Goal: Task Accomplishment & Management: Use online tool/utility

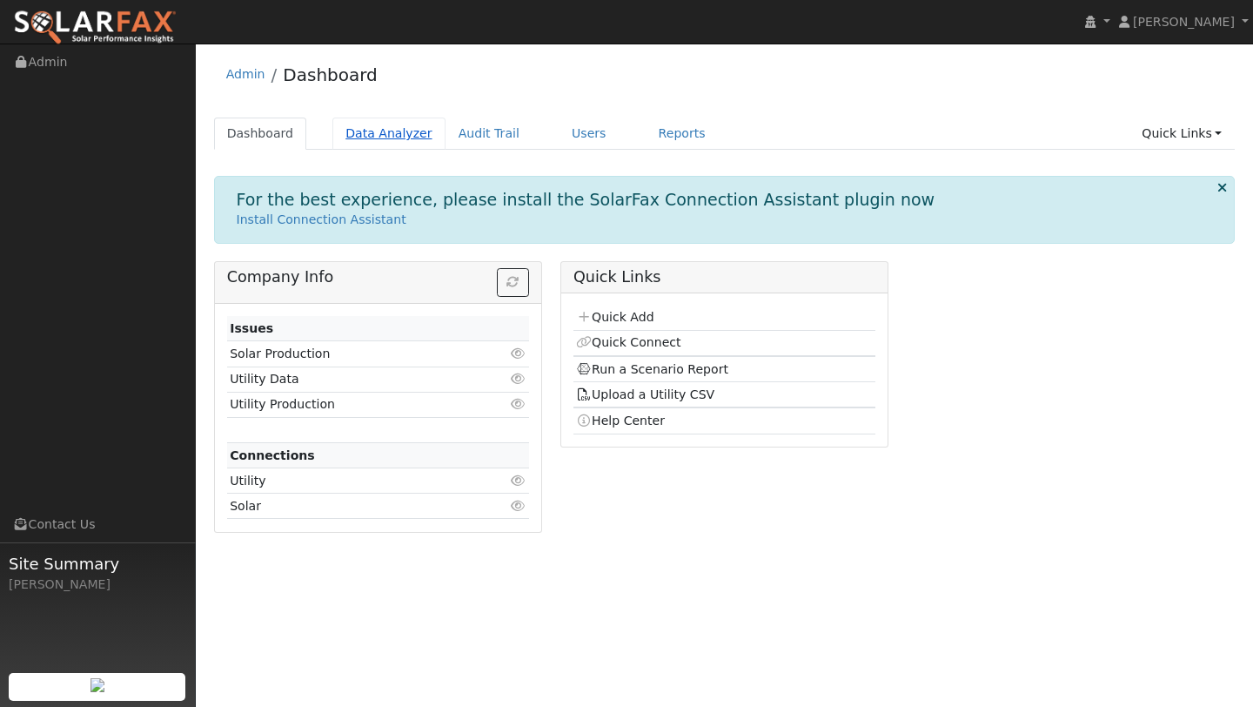
click at [394, 121] on link "Data Analyzer" at bounding box center [388, 133] width 113 height 32
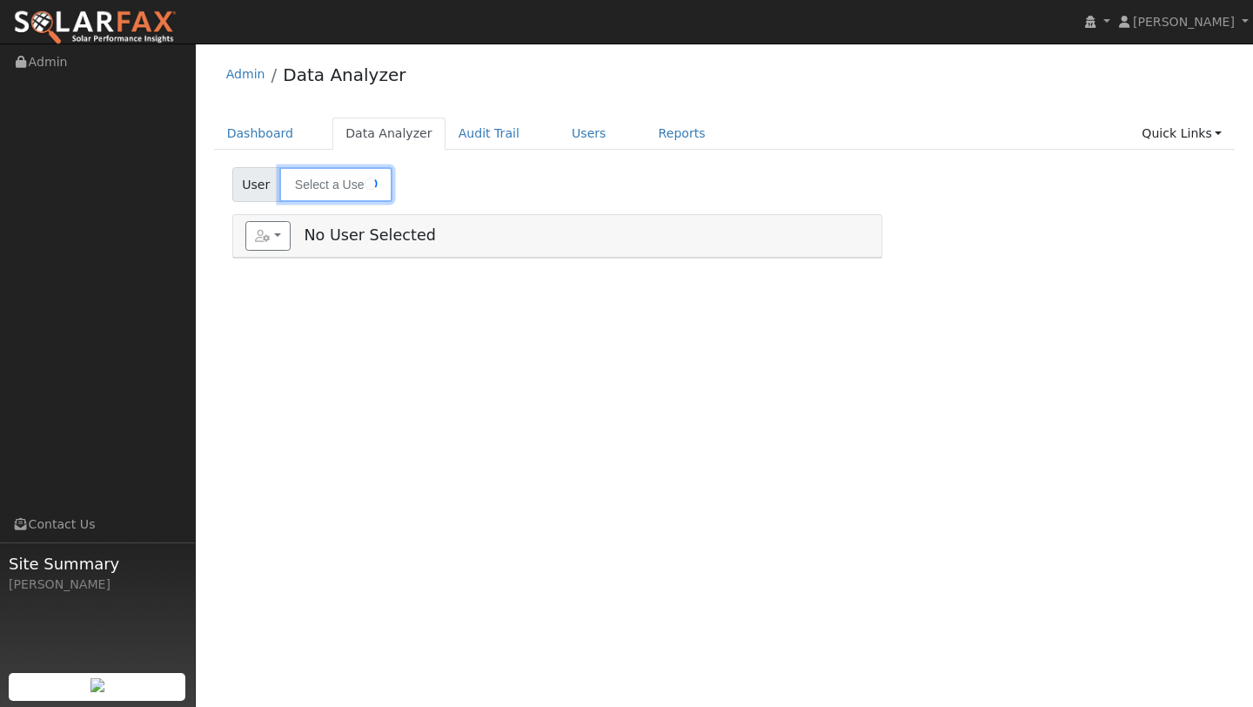
type input "[PERSON_NAME]"
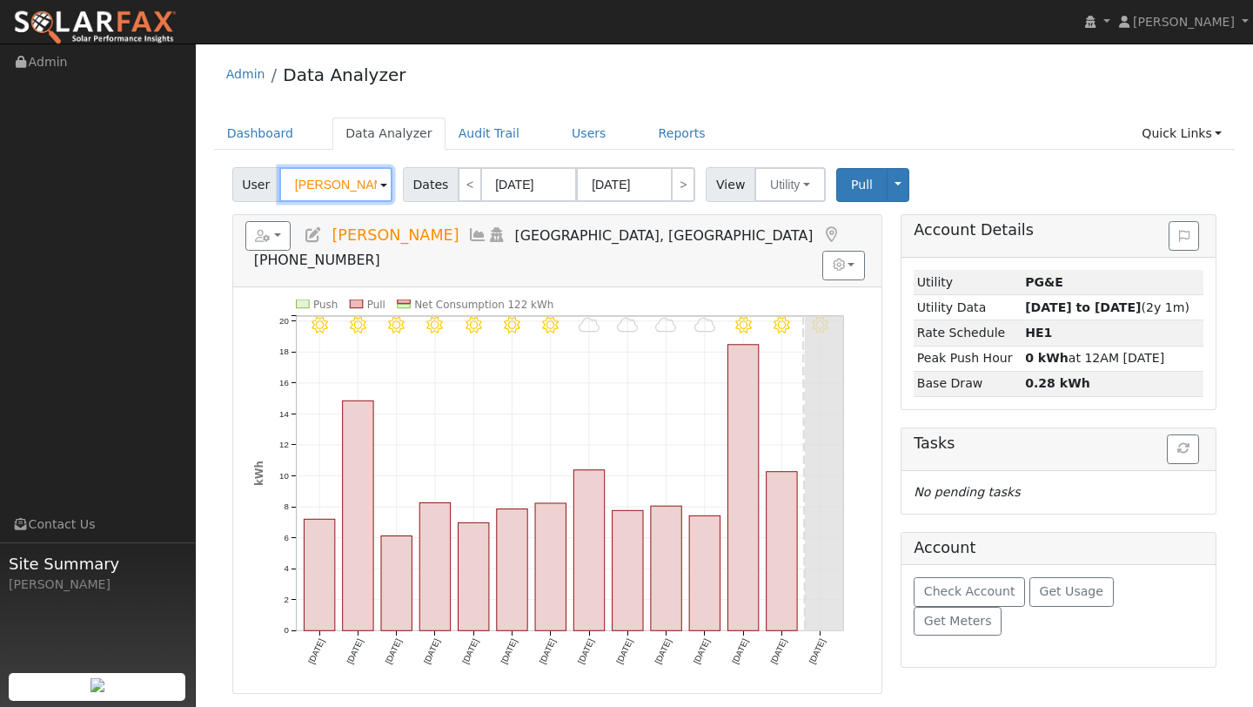
click at [339, 195] on input "[PERSON_NAME]" at bounding box center [335, 184] width 113 height 35
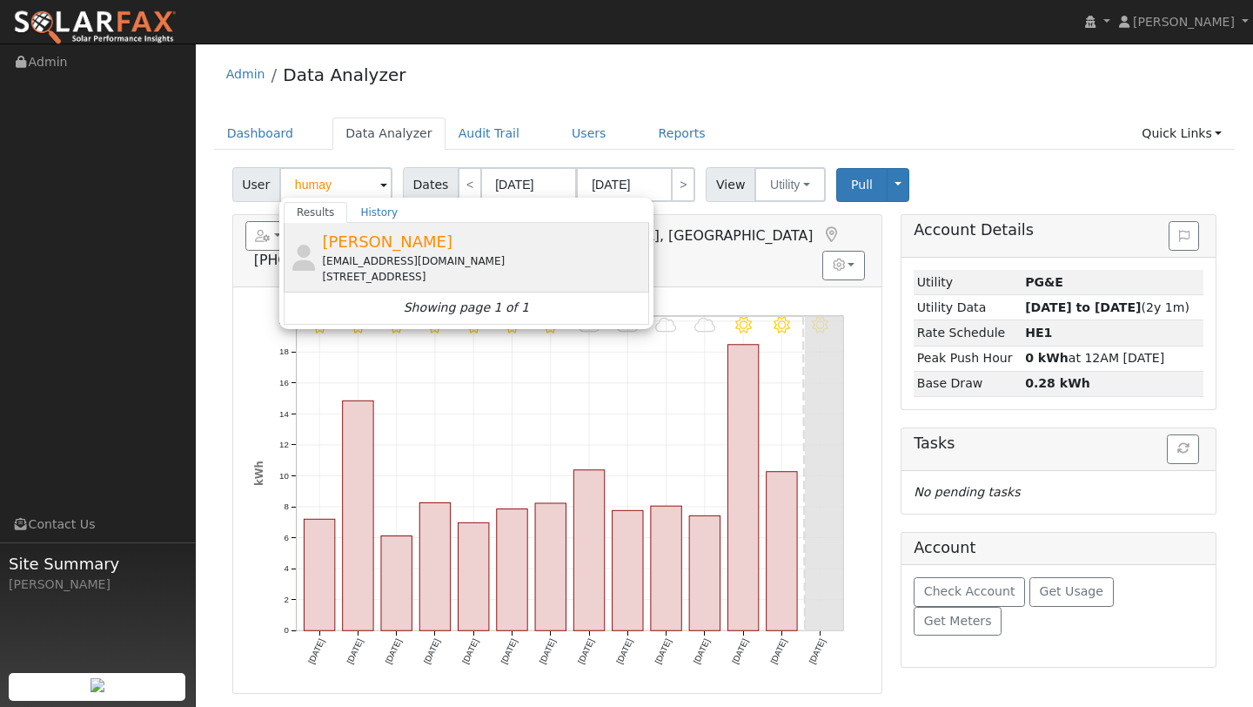
click at [345, 272] on div "20 Hidden Oak Court, Danville, CA 94506" at bounding box center [483, 277] width 323 height 16
type input "[PERSON_NAME]"
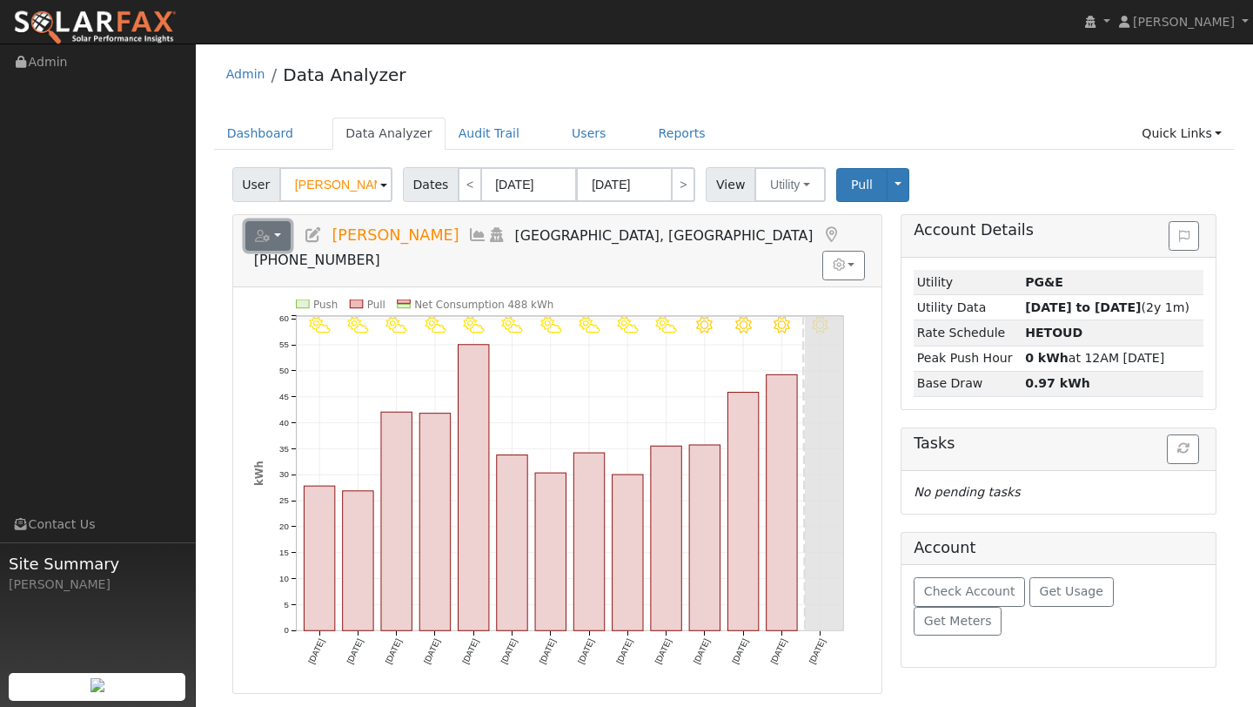
click at [280, 242] on button "button" at bounding box center [268, 236] width 46 height 30
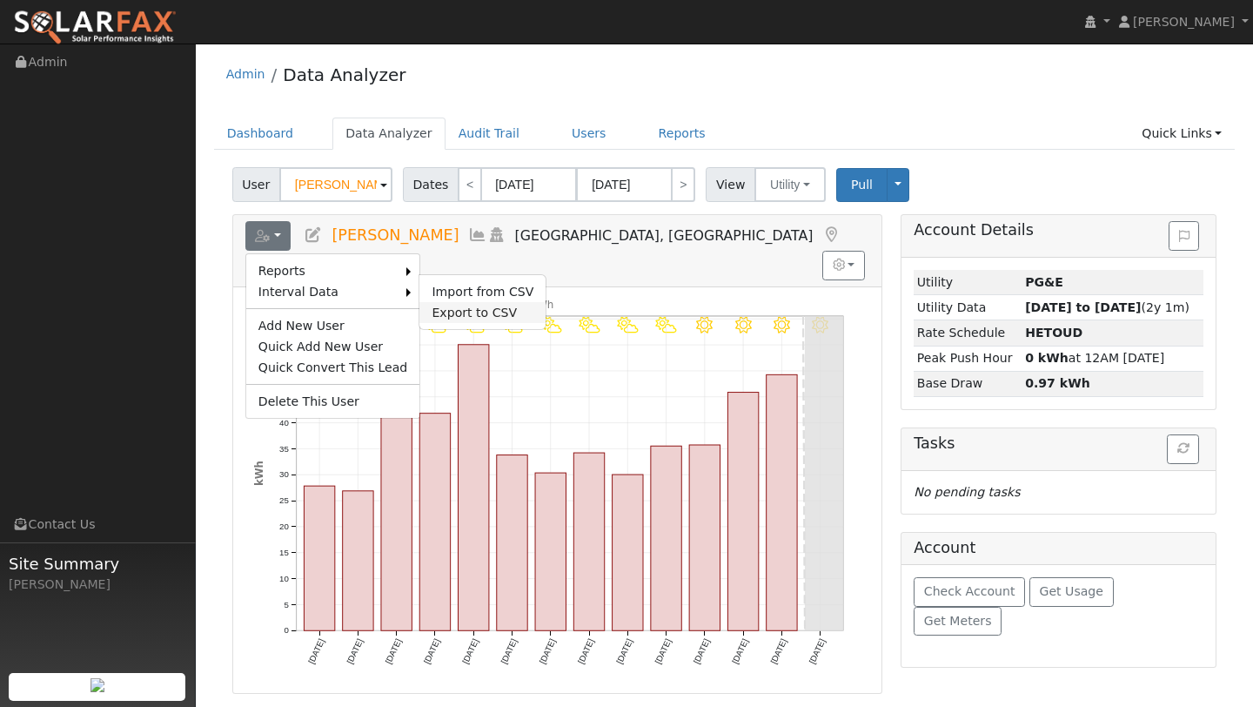
click at [428, 302] on link "Export to CSV" at bounding box center [483, 312] width 126 height 21
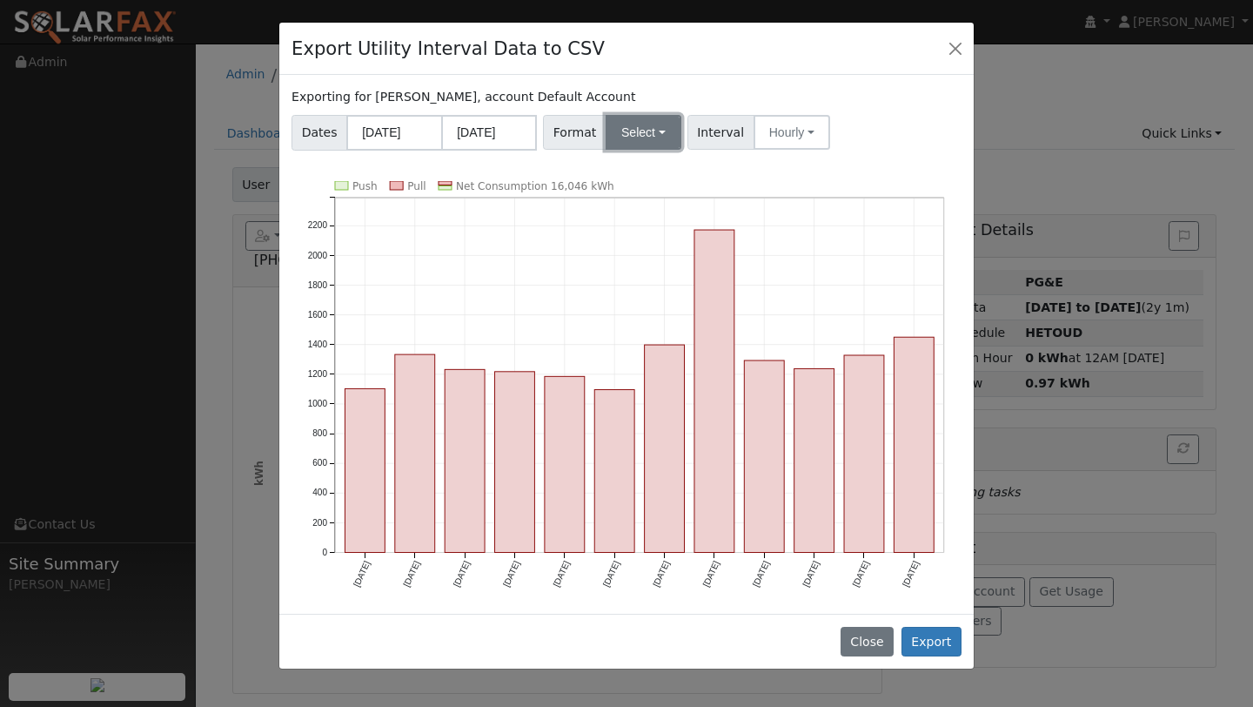
click at [645, 140] on button "Select" at bounding box center [644, 132] width 76 height 35
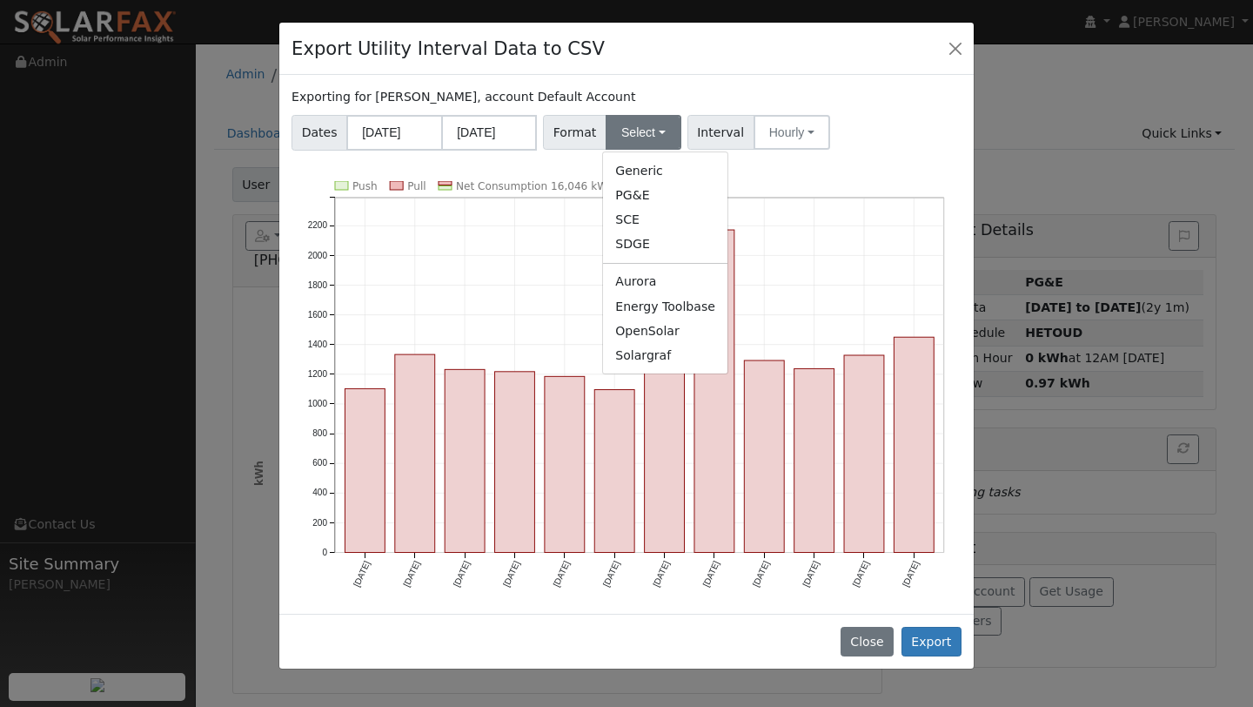
click at [623, 267] on ul "Generic PG&E SCE SDGE Aurora Energy Toolbase OpenSolar Solargraf" at bounding box center [665, 262] width 126 height 223
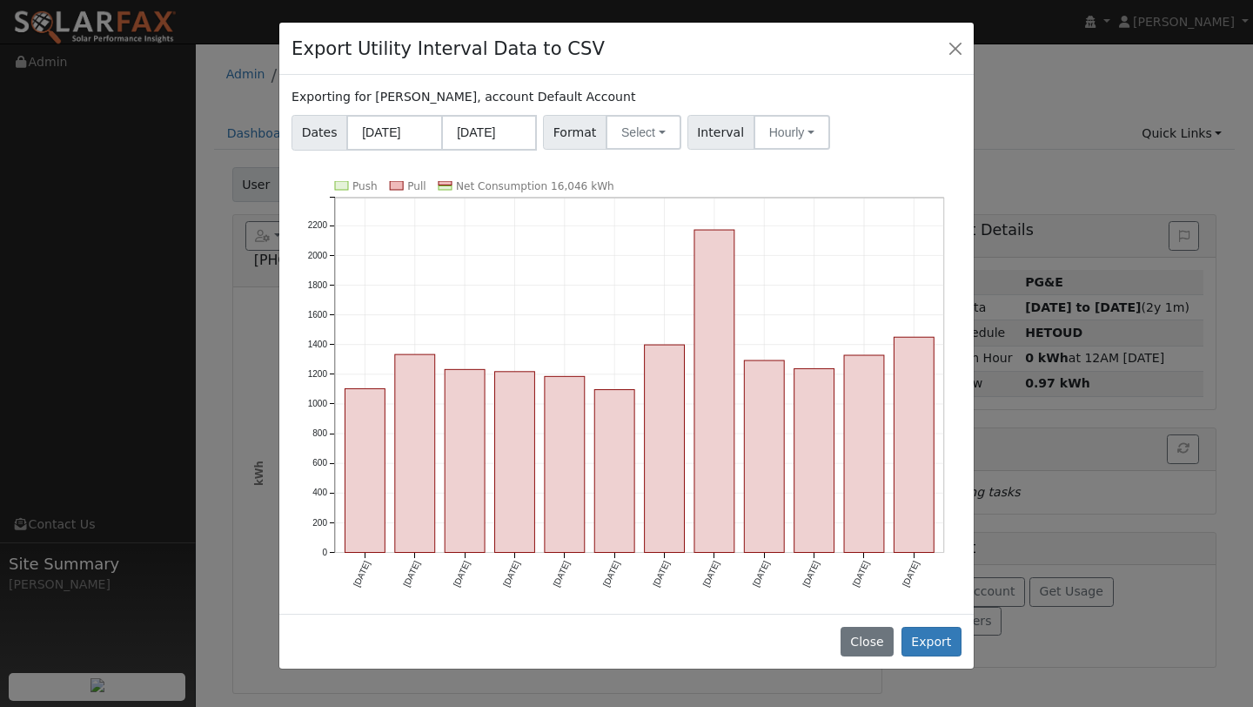
click at [627, 157] on div "Exporting for Mike Humaydan, account Default Account Dates 09/01/2024 08/31/202…" at bounding box center [626, 344] width 695 height 539
click at [627, 139] on button "Select" at bounding box center [644, 132] width 76 height 35
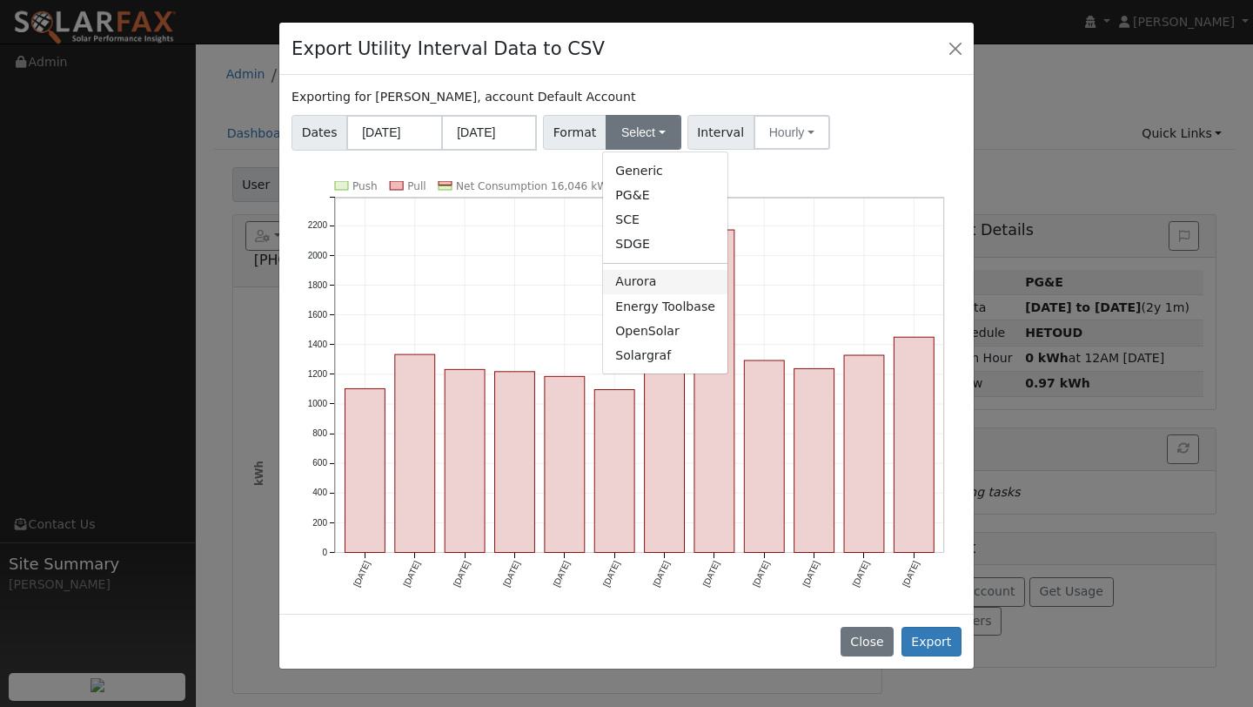
click at [637, 278] on link "Aurora" at bounding box center [665, 282] width 124 height 24
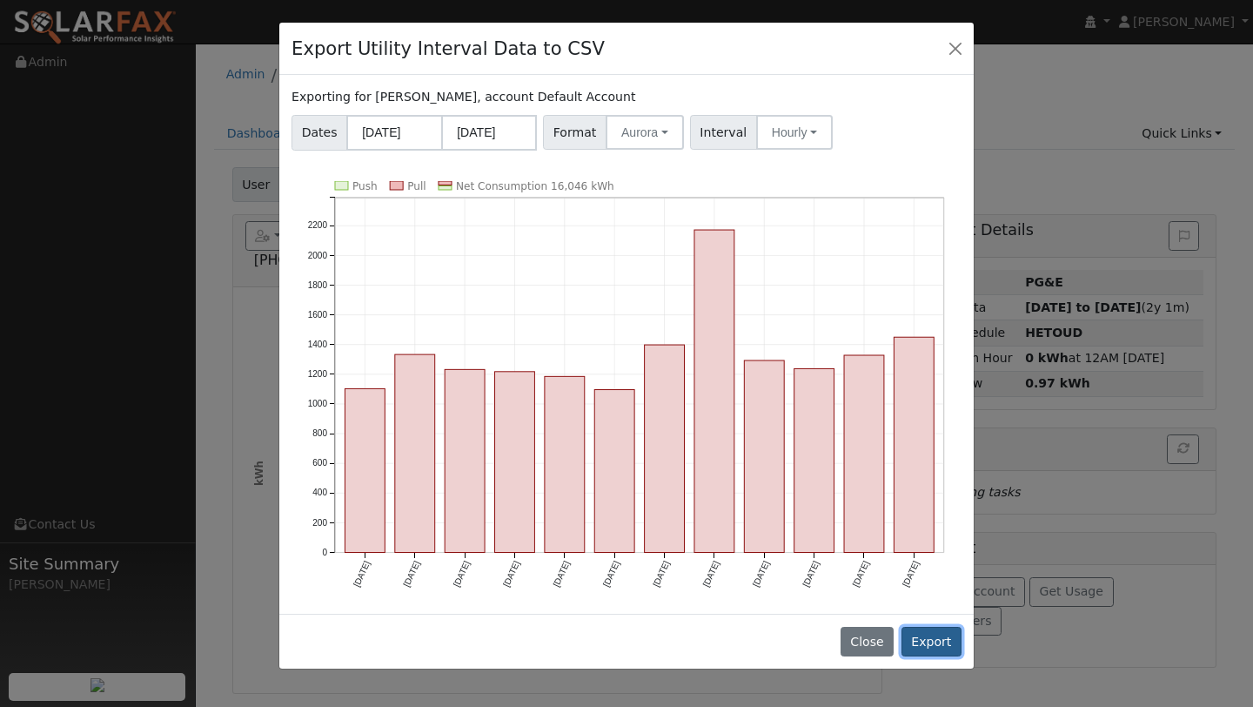
click at [919, 629] on button "Export" at bounding box center [932, 642] width 60 height 30
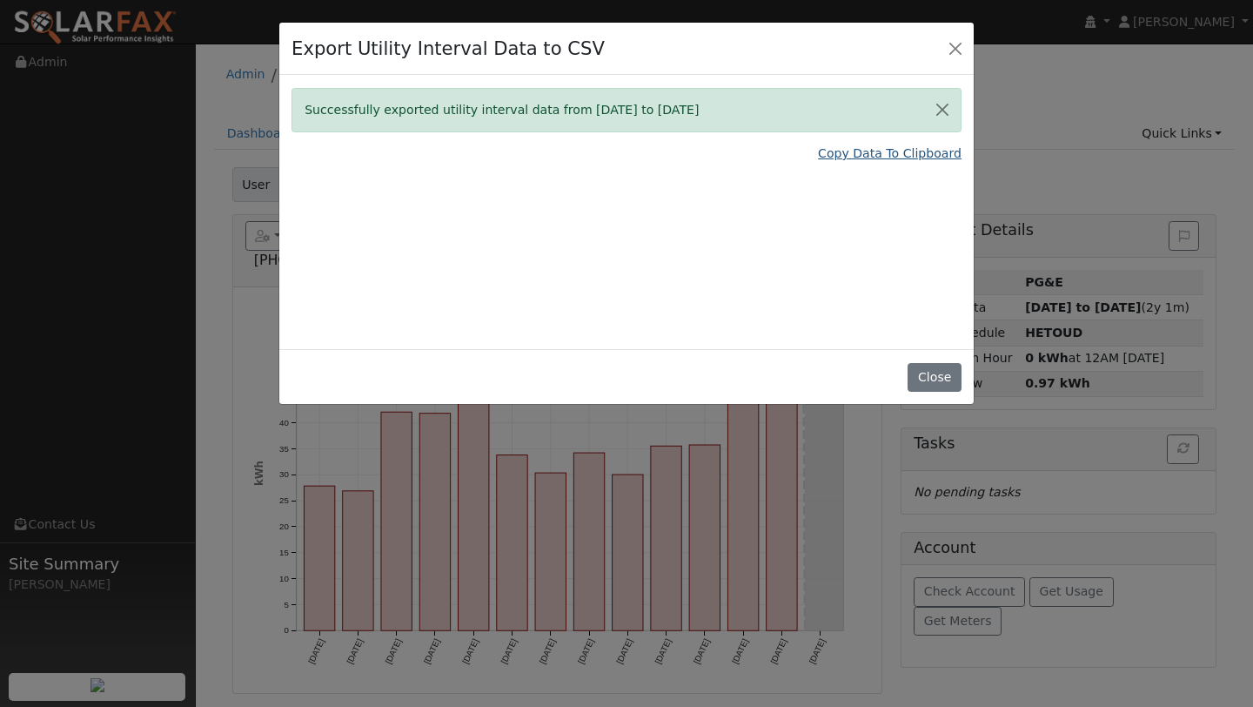
click at [873, 158] on link "Copy Data To Clipboard" at bounding box center [890, 153] width 144 height 18
click at [948, 52] on button "Close" at bounding box center [955, 48] width 24 height 24
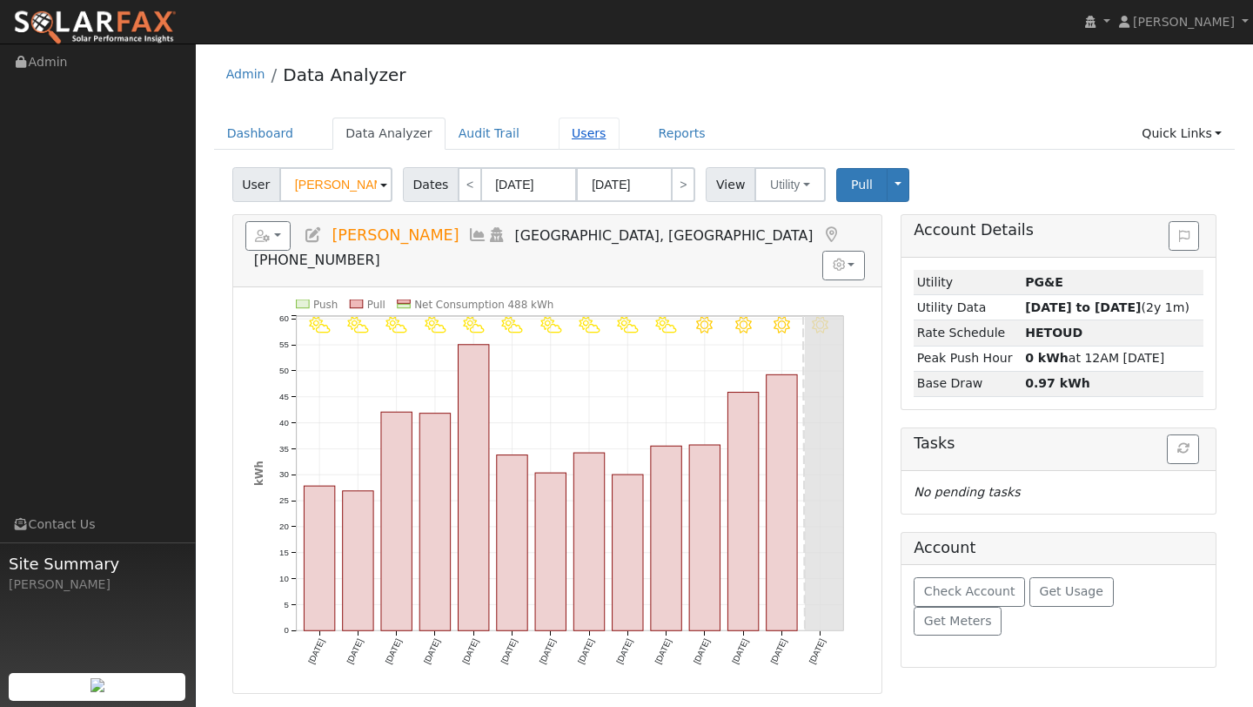
click at [573, 135] on link "Users" at bounding box center [589, 133] width 61 height 32
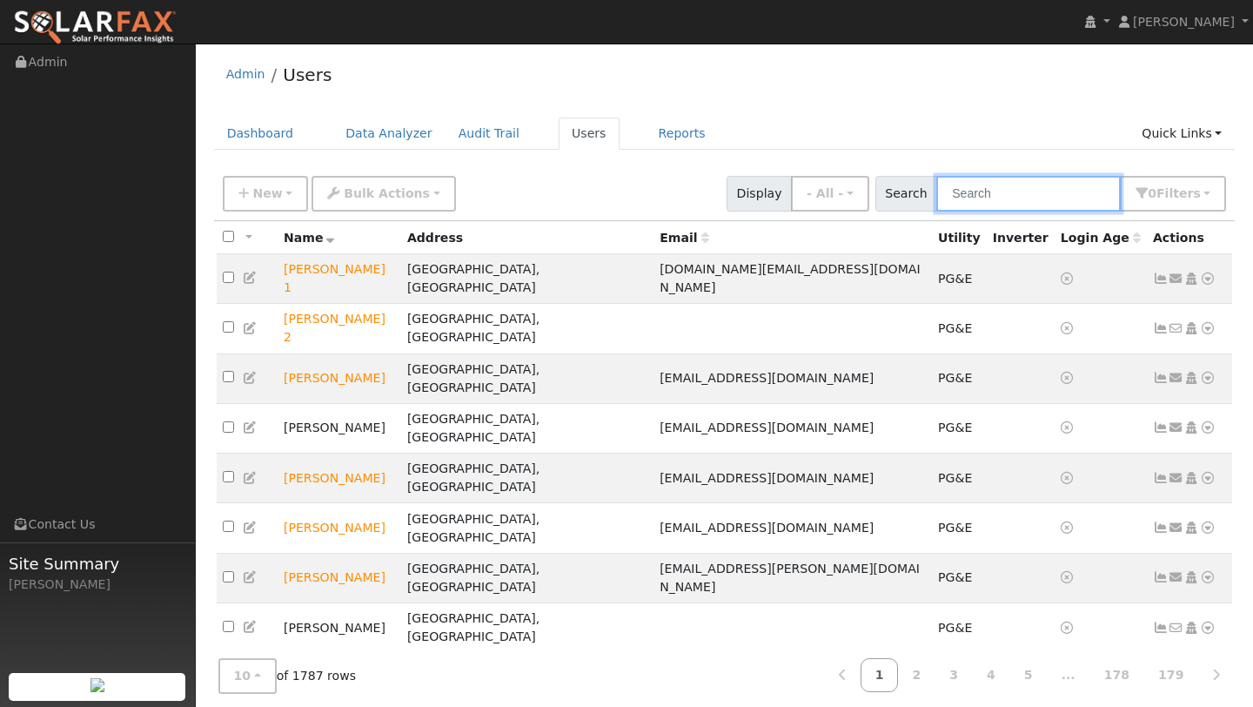
click at [1030, 202] on input "text" at bounding box center [1028, 194] width 185 height 36
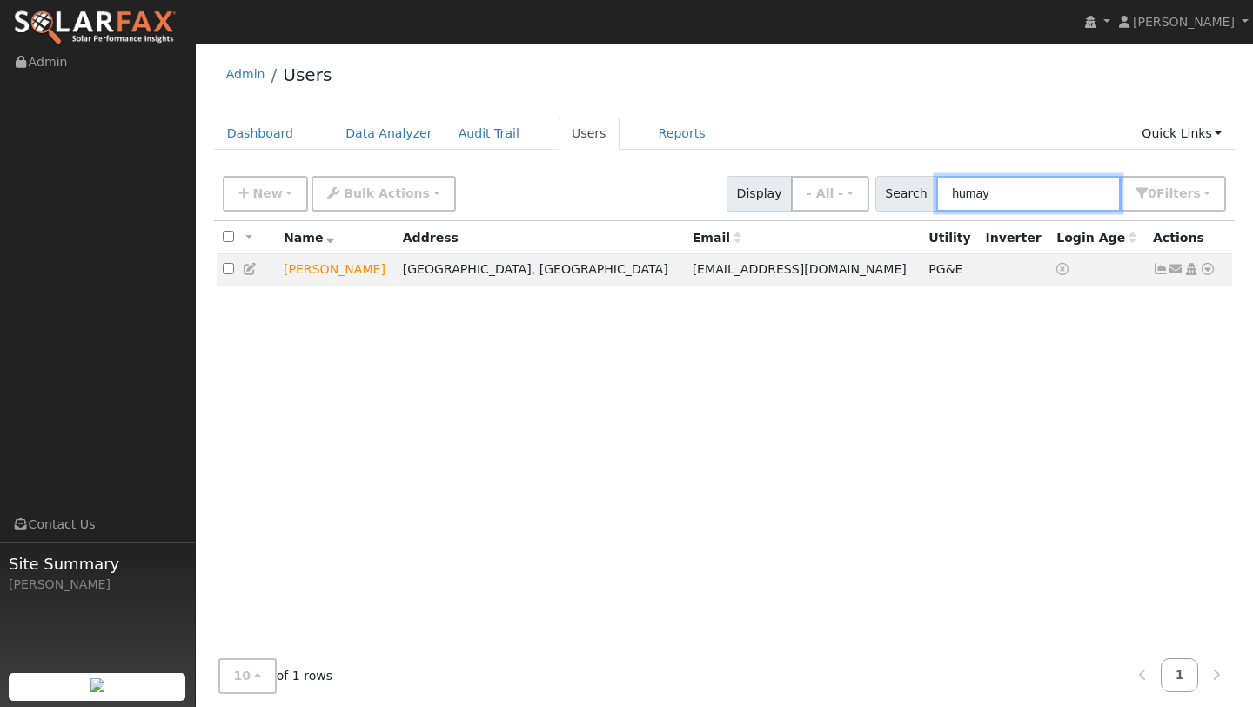
type input "humay"
click at [1211, 269] on icon at bounding box center [1208, 269] width 16 height 12
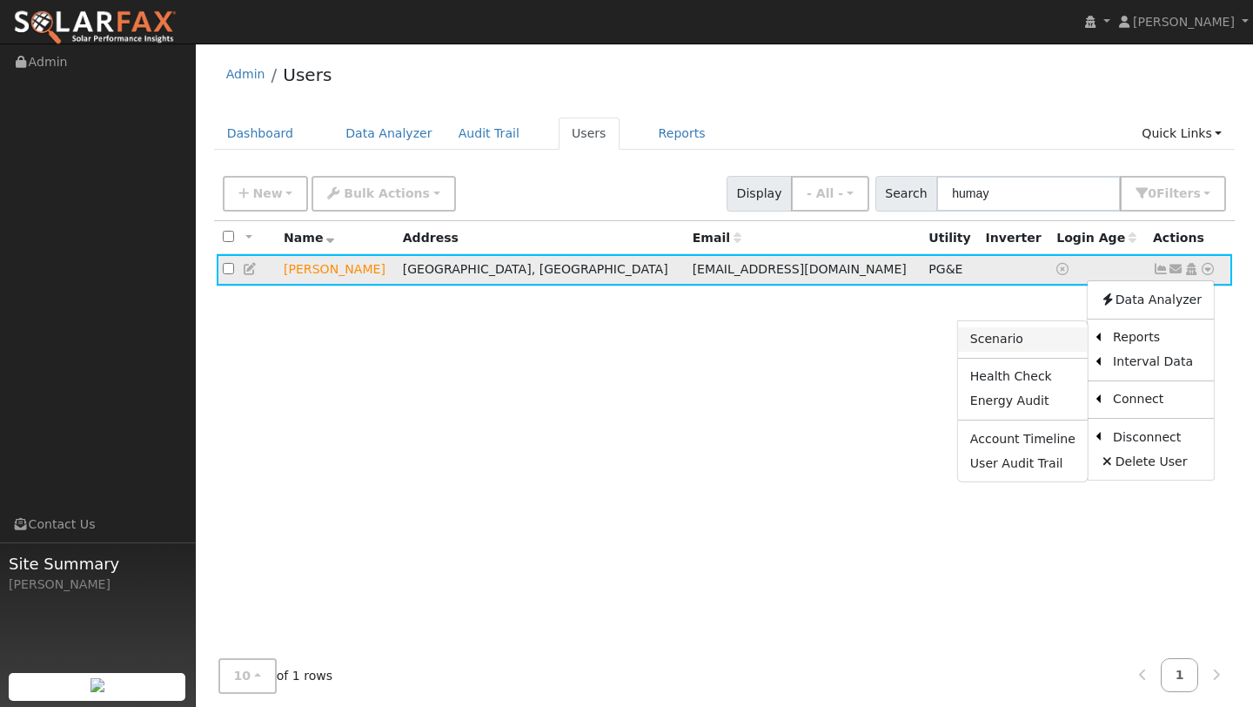
click at [1042, 339] on link "Scenario" at bounding box center [1023, 339] width 130 height 24
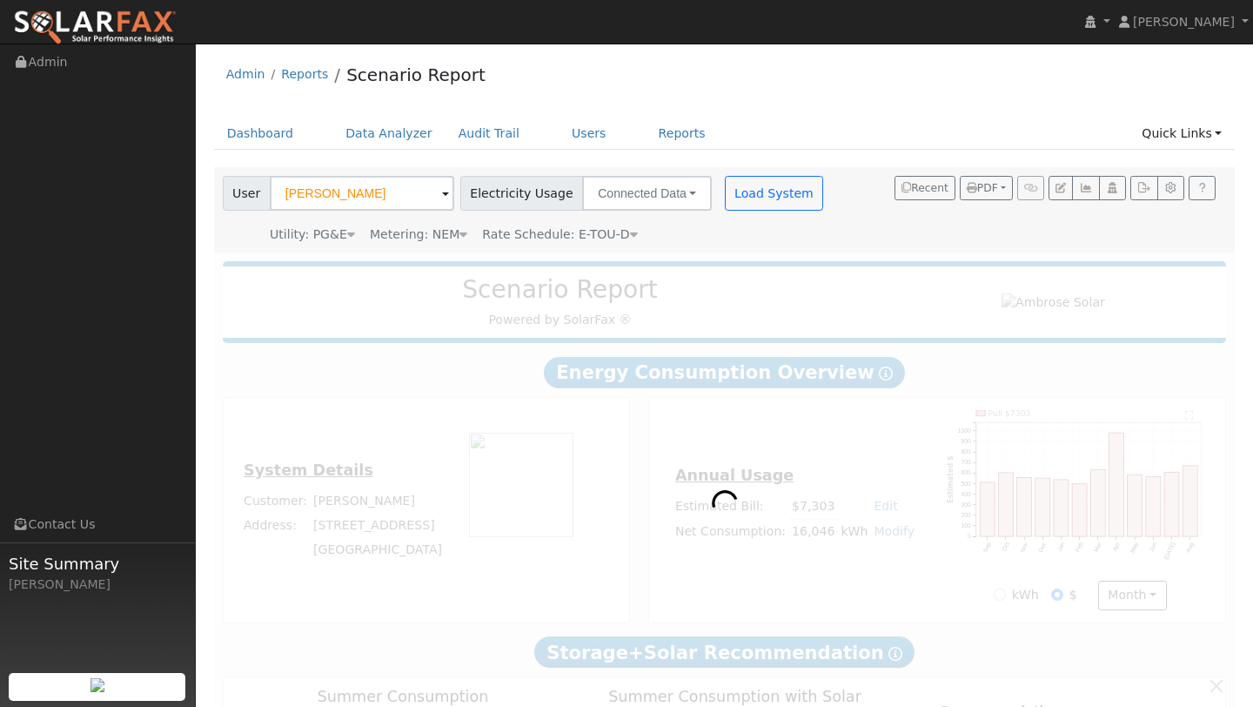
type input "0"
